Goal: Navigation & Orientation: Find specific page/section

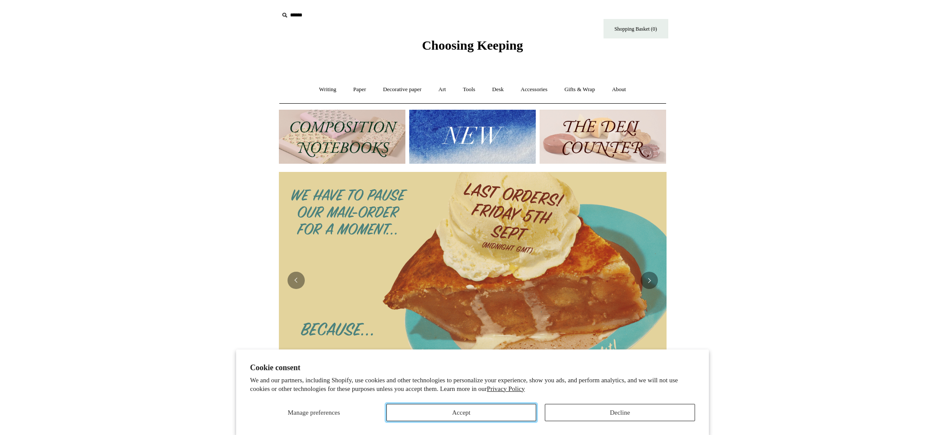
click at [502, 417] on button "Accept" at bounding box center [461, 412] width 150 height 17
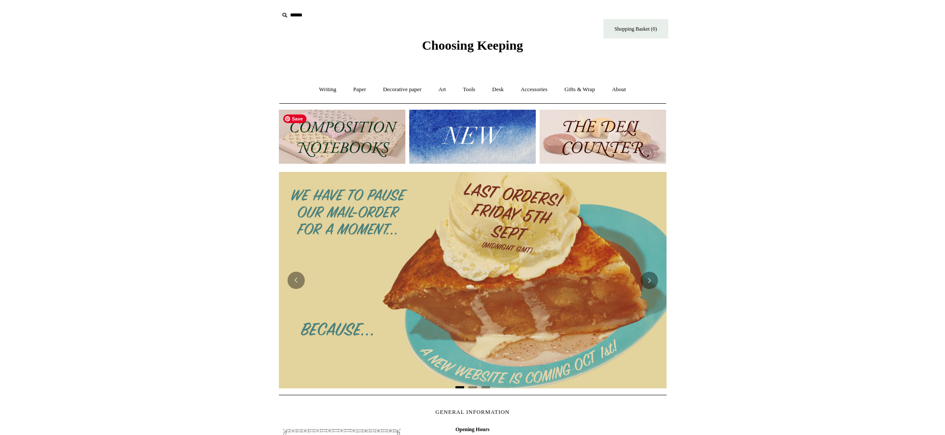
click at [381, 138] on img at bounding box center [342, 137] width 126 height 54
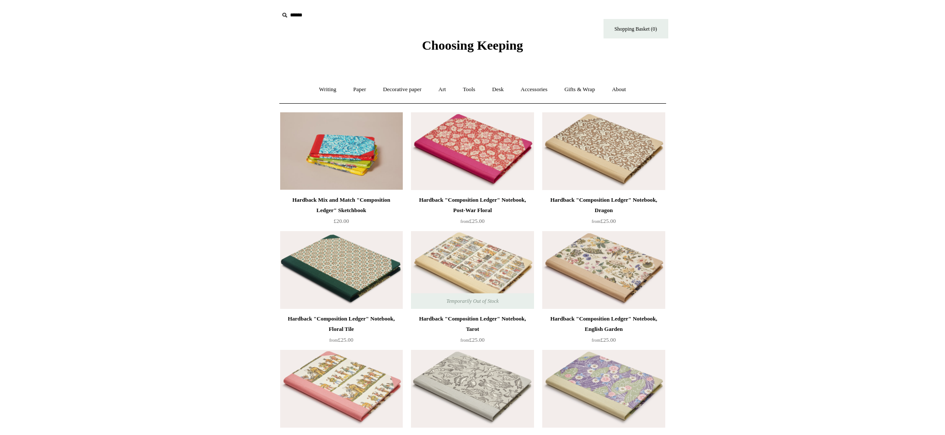
click at [497, 49] on span "Choosing Keeping" at bounding box center [472, 45] width 101 height 14
